Goal: Navigation & Orientation: Find specific page/section

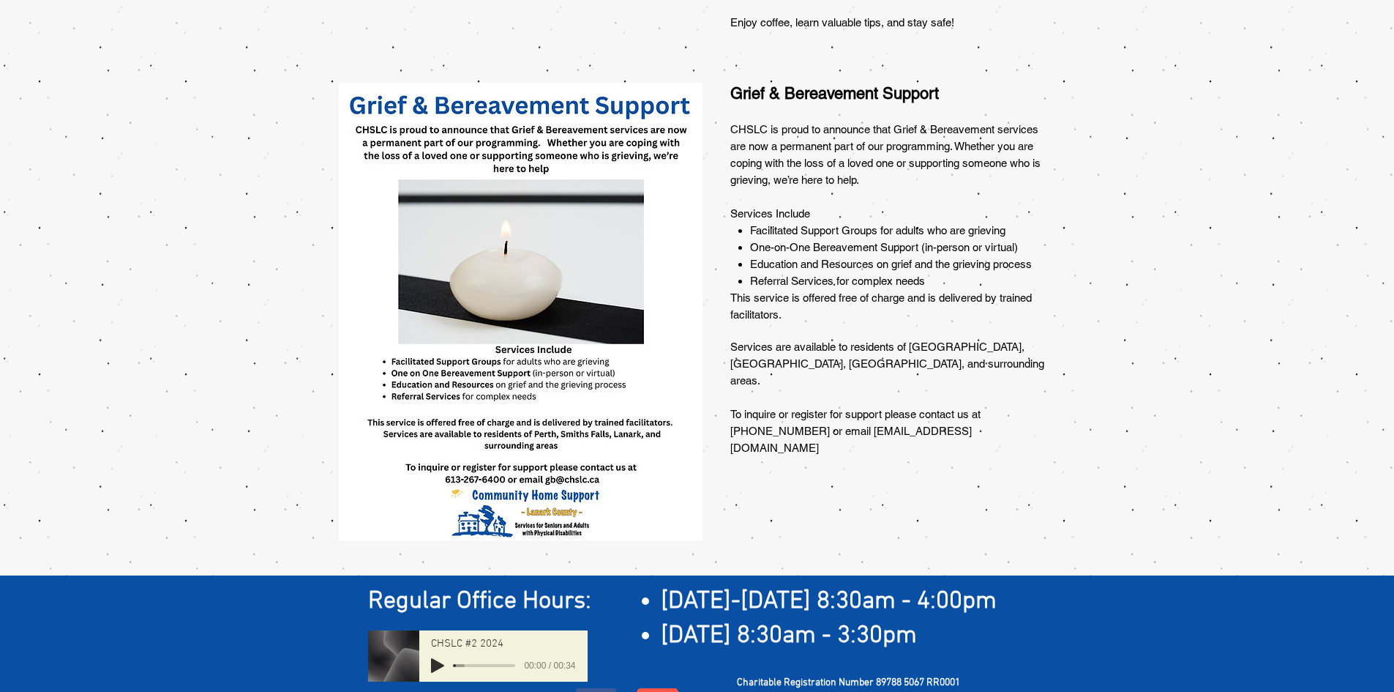
scroll to position [1142, 0]
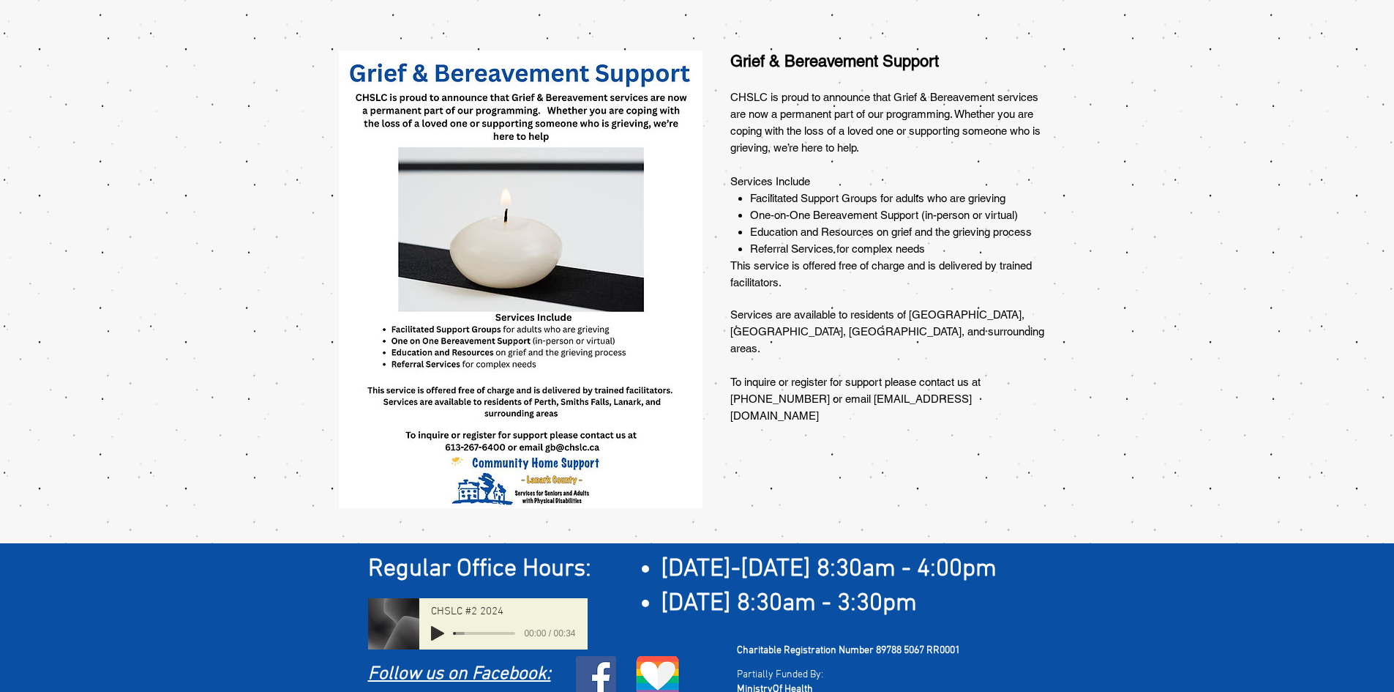
click at [796, 435] on div at bounding box center [697, 294] width 1394 height 498
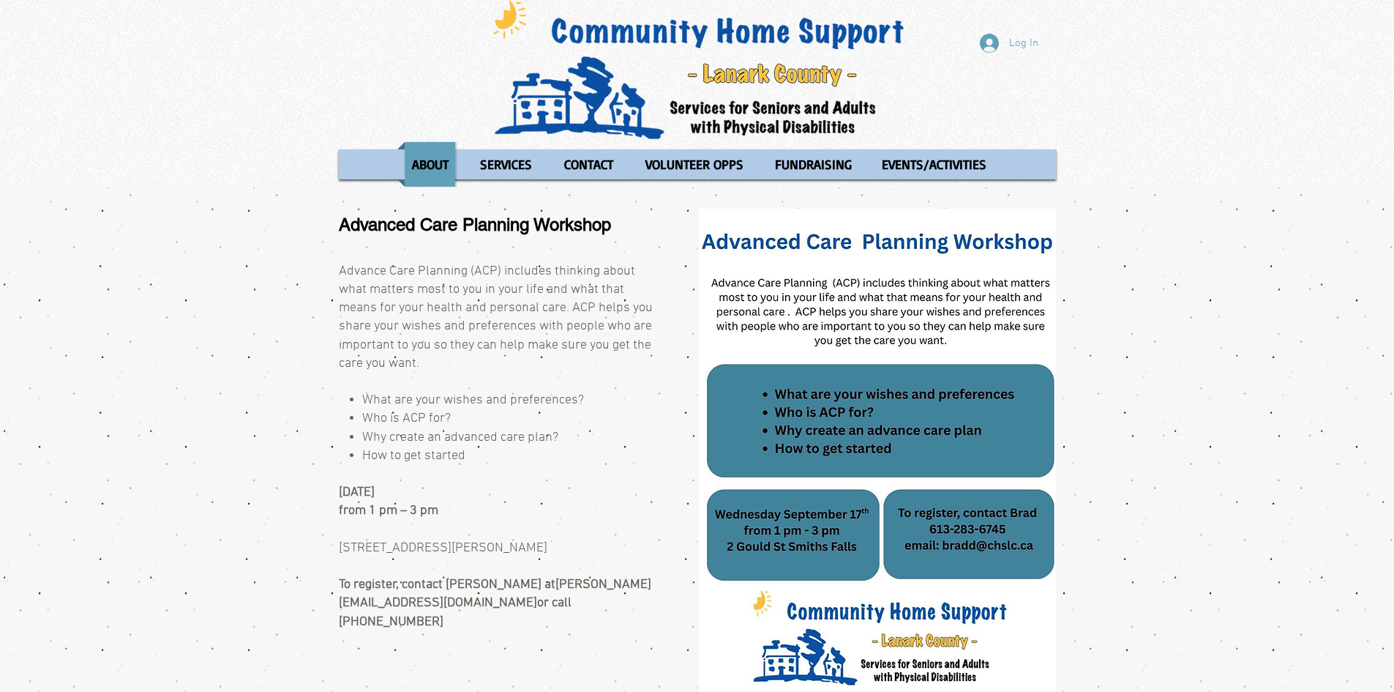
scroll to position [0, 0]
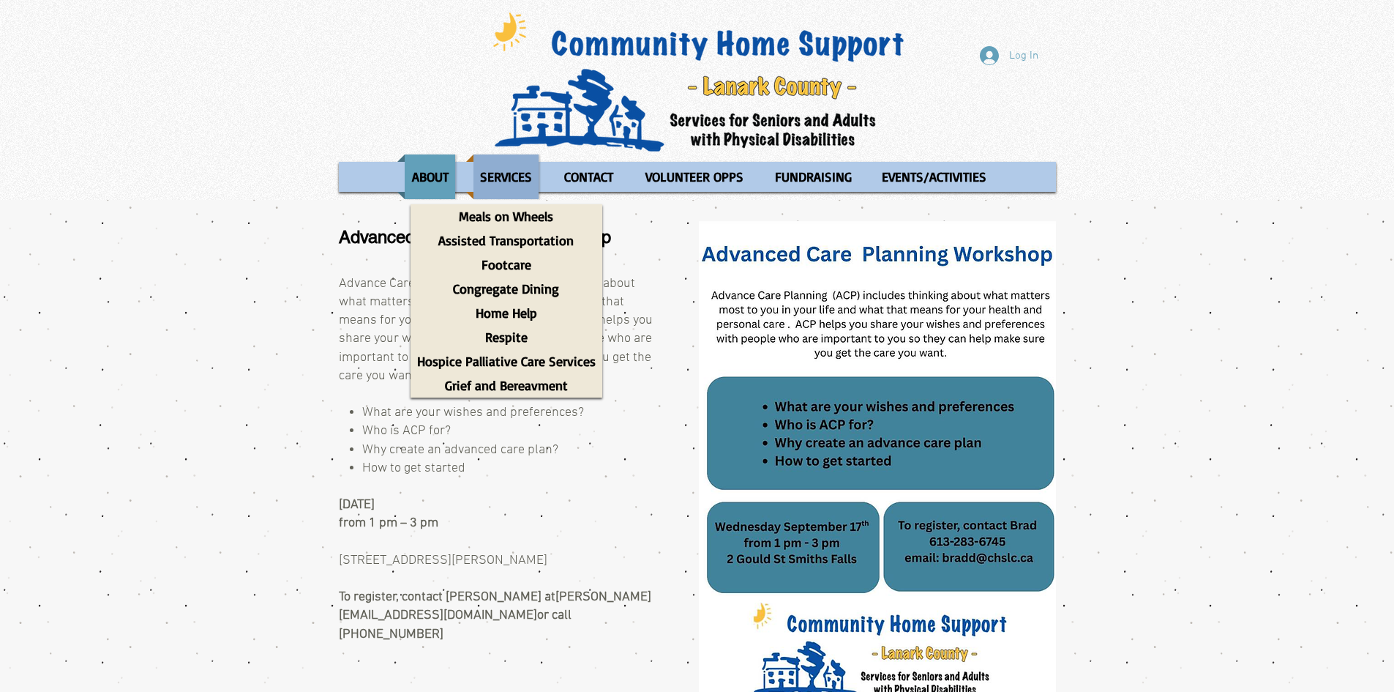
click at [517, 168] on p "SERVICES" at bounding box center [506, 176] width 65 height 45
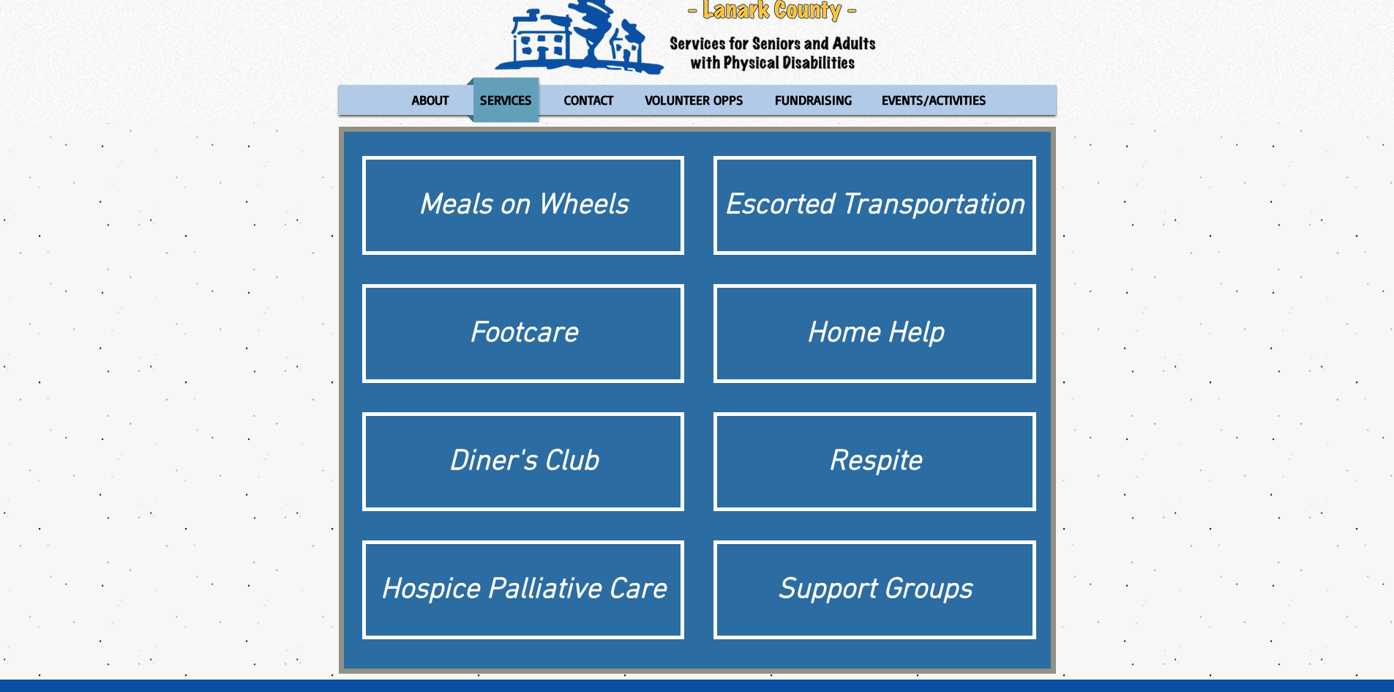
scroll to position [73, 0]
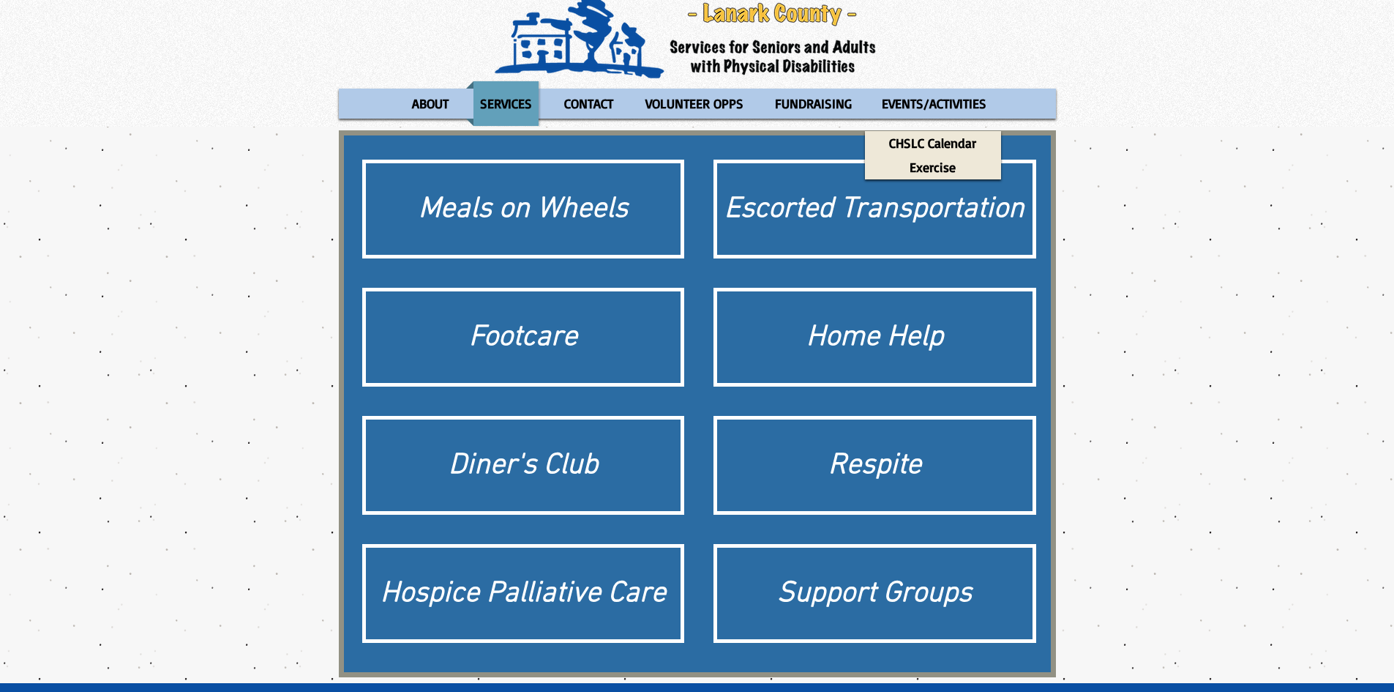
click at [1235, 547] on div "main content" at bounding box center [697, 405] width 1394 height 556
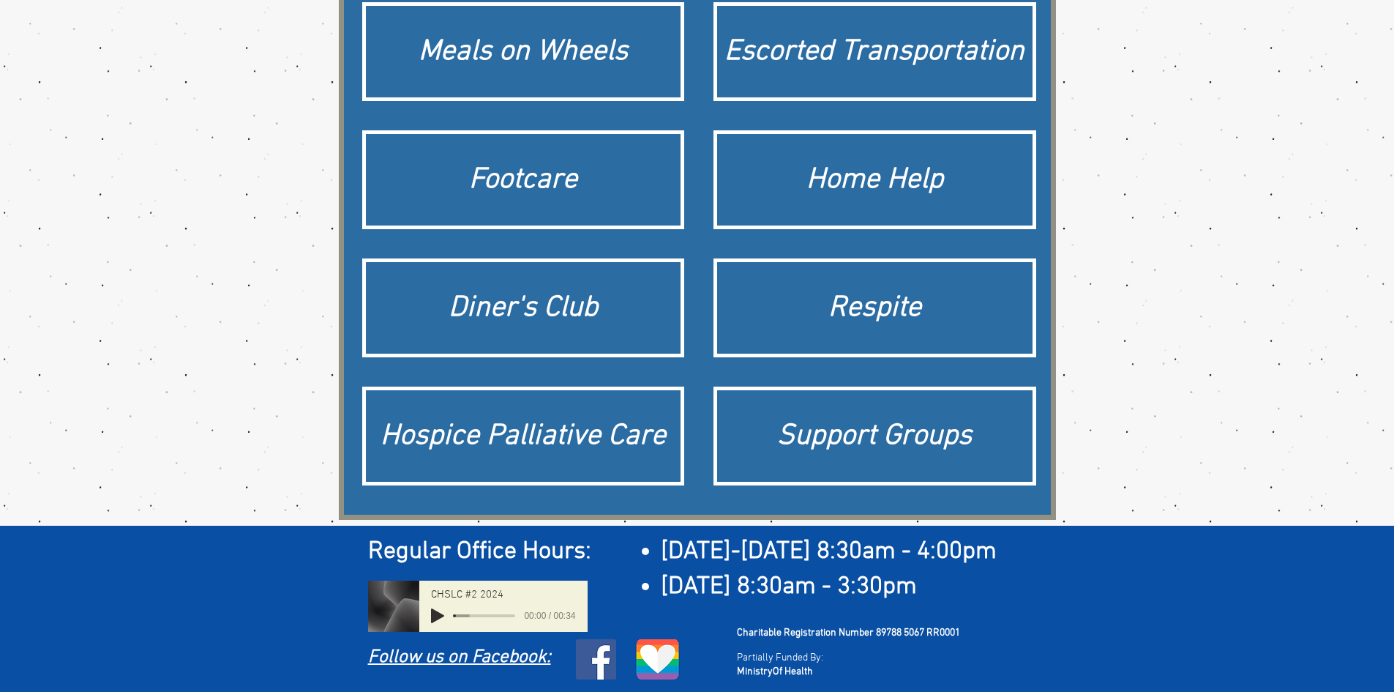
scroll to position [0, 0]
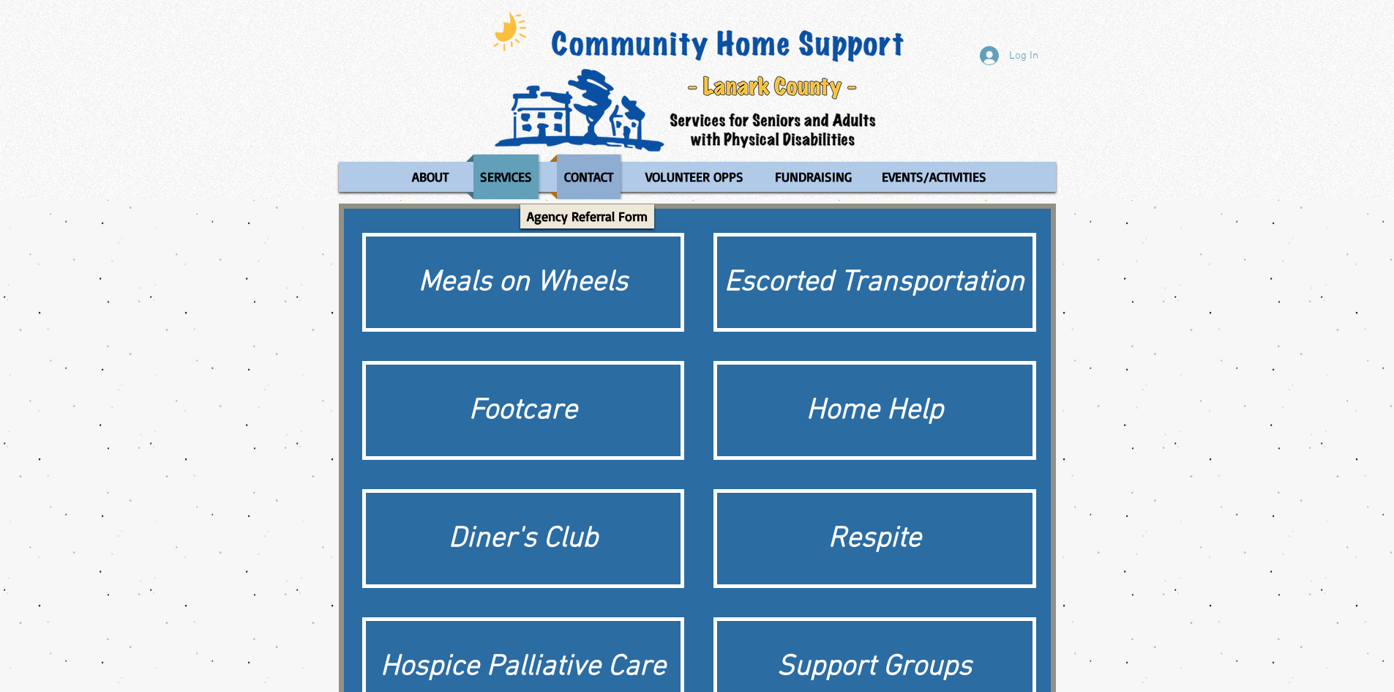
click at [581, 174] on p "CONTACT" at bounding box center [589, 176] width 62 height 45
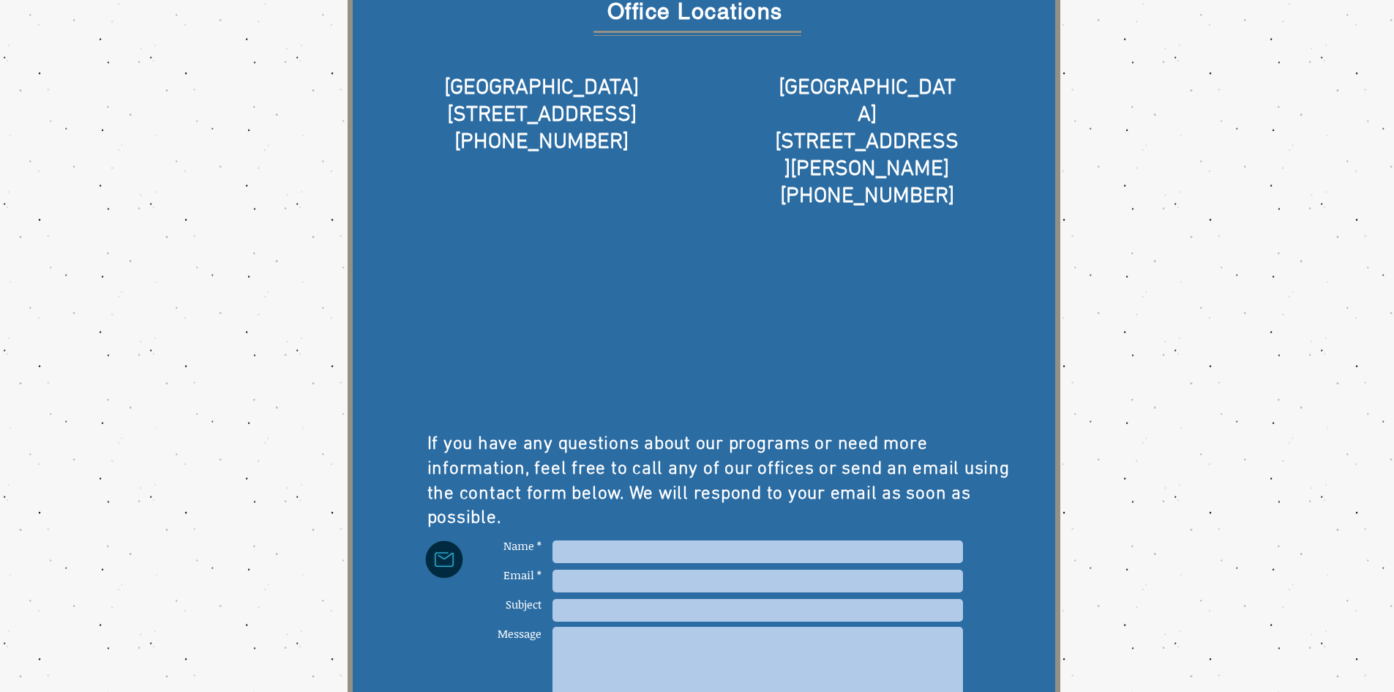
scroll to position [503, 0]
